Goal: Find specific fact: Find specific fact

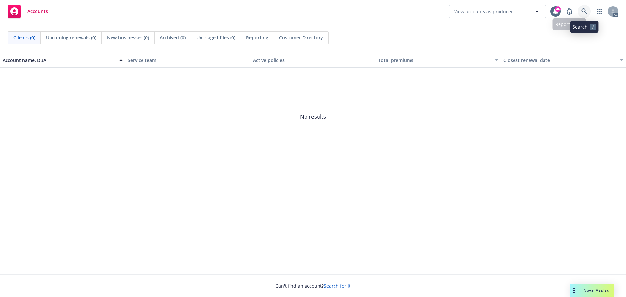
click at [582, 12] on icon at bounding box center [584, 11] width 6 height 6
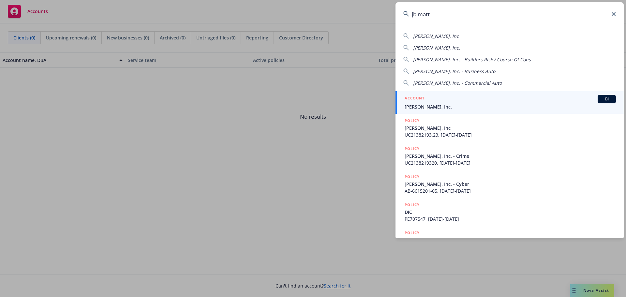
type input "jb matt"
click at [465, 98] on div "ACCOUNT BI" at bounding box center [509, 99] width 211 height 8
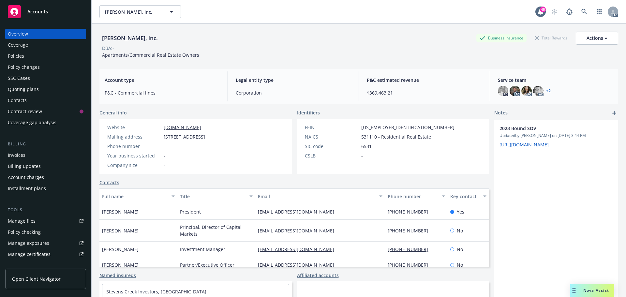
click at [21, 55] on div "Policies" at bounding box center [16, 56] width 16 height 10
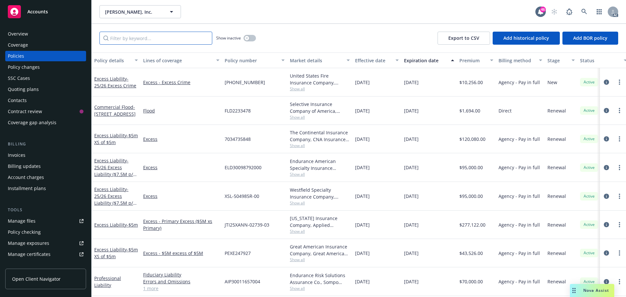
click at [171, 39] on input "Filter by keyword..." at bounding box center [155, 38] width 113 height 13
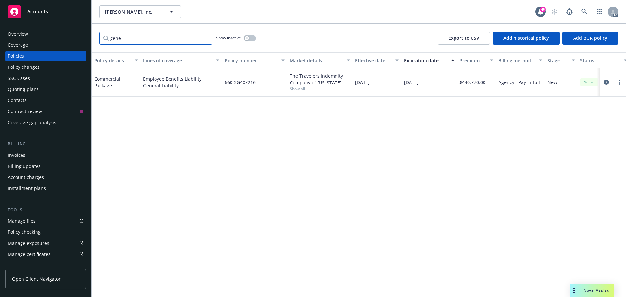
type input "gene"
drag, startPoint x: 259, startPoint y: 85, endPoint x: 224, endPoint y: 87, distance: 35.2
click at [224, 87] on div "660-3G407216" at bounding box center [254, 82] width 65 height 28
copy span "660-3G407216"
